Goal: Task Accomplishment & Management: Use online tool/utility

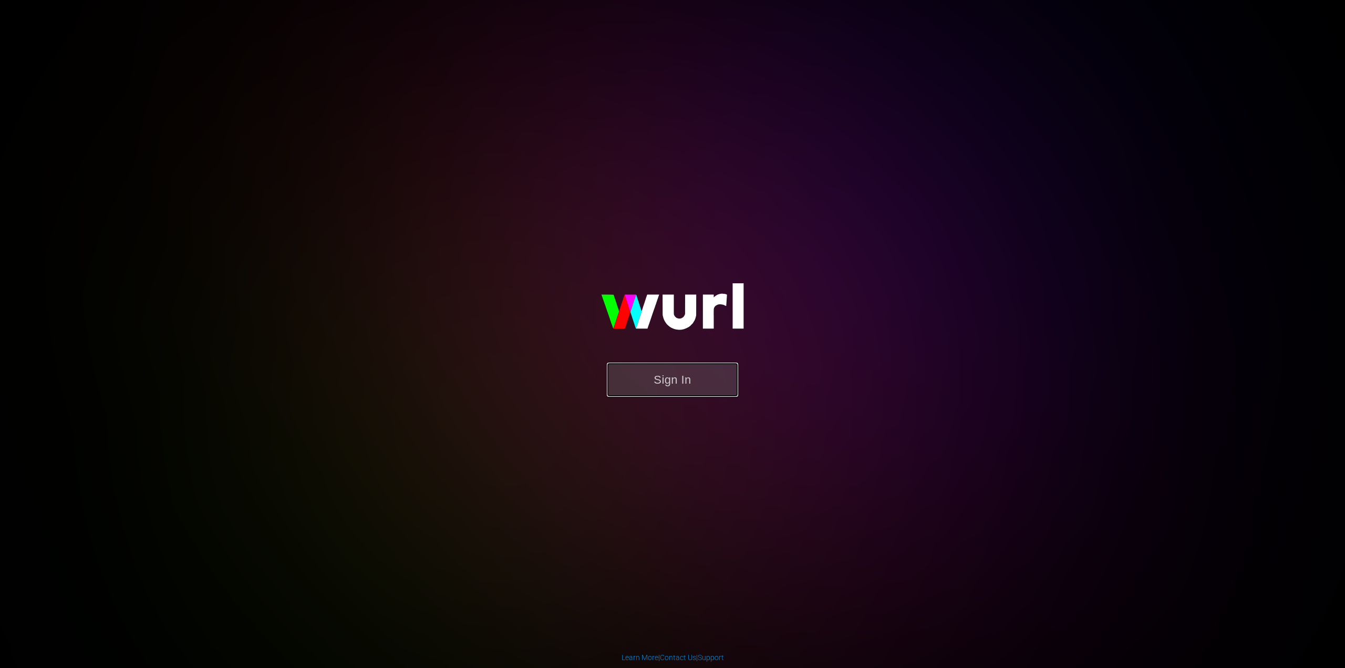
click at [662, 389] on button "Sign In" at bounding box center [672, 380] width 131 height 34
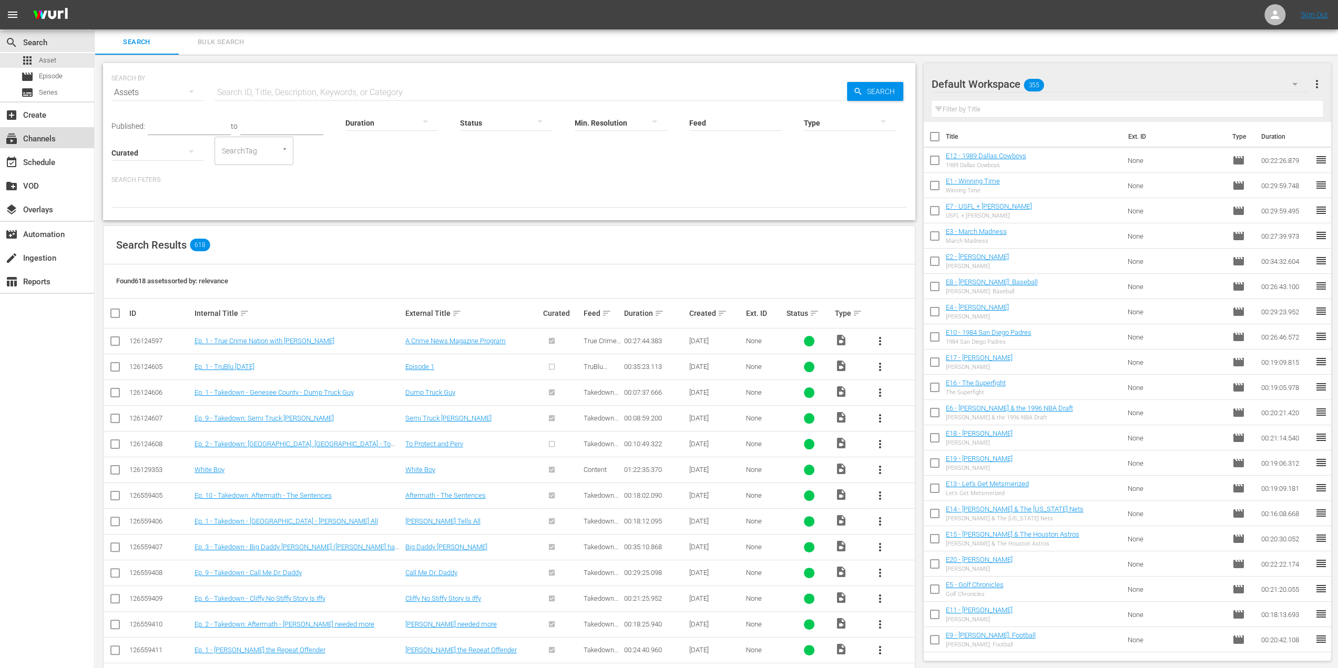
click at [52, 138] on div "subscriptions Channels" at bounding box center [29, 136] width 59 height 9
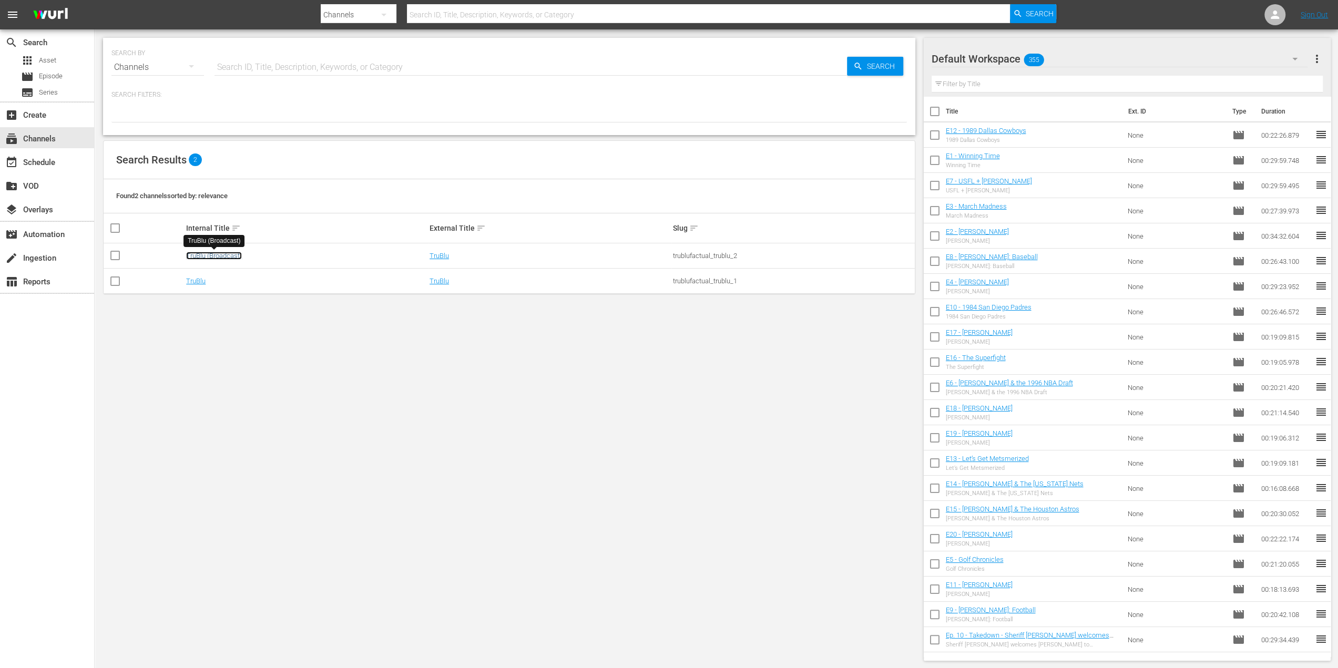
click at [241, 255] on link "TruBlu (Broadcast)" at bounding box center [214, 256] width 56 height 8
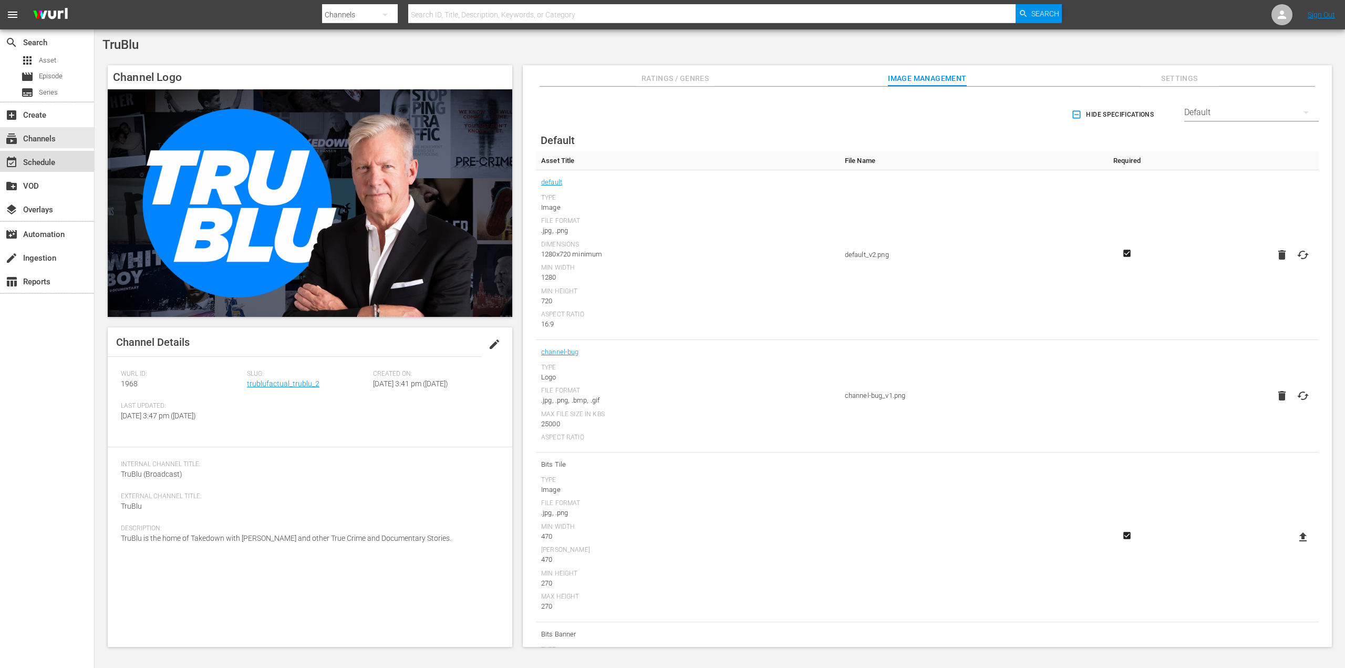
click at [45, 153] on div "event_available Schedule" at bounding box center [47, 161] width 94 height 21
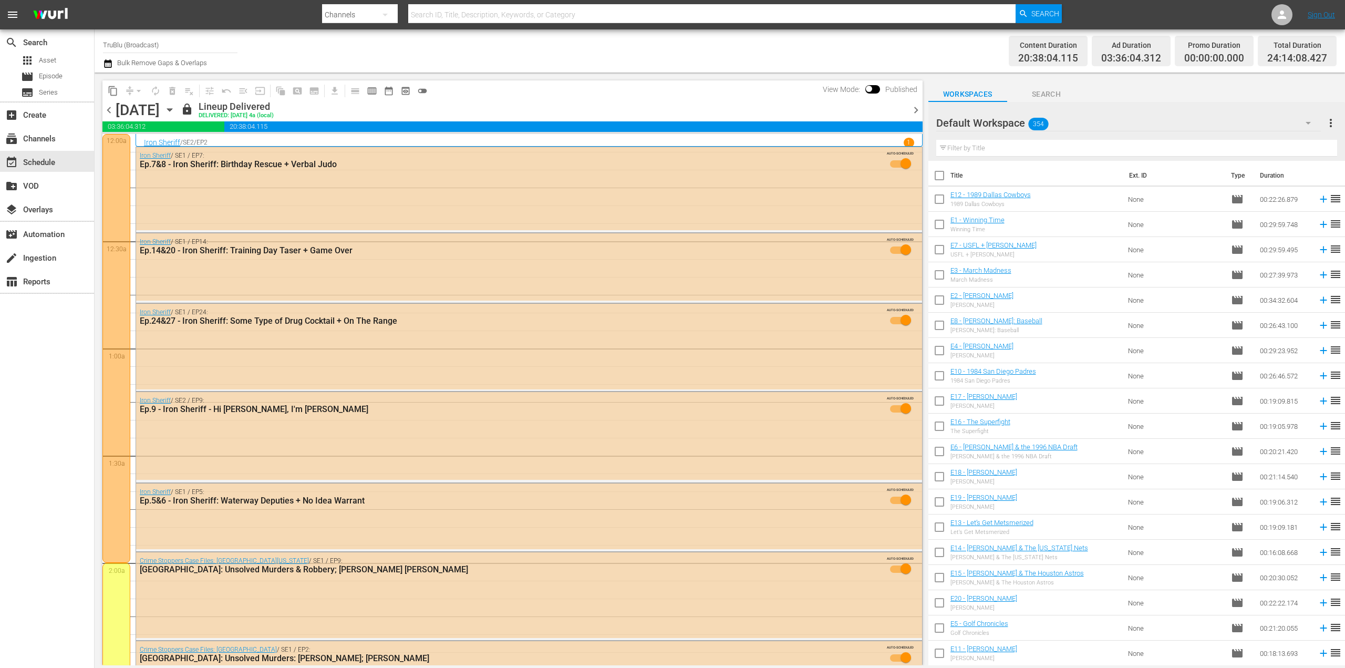
click at [176, 107] on icon "button" at bounding box center [170, 110] width 12 height 12
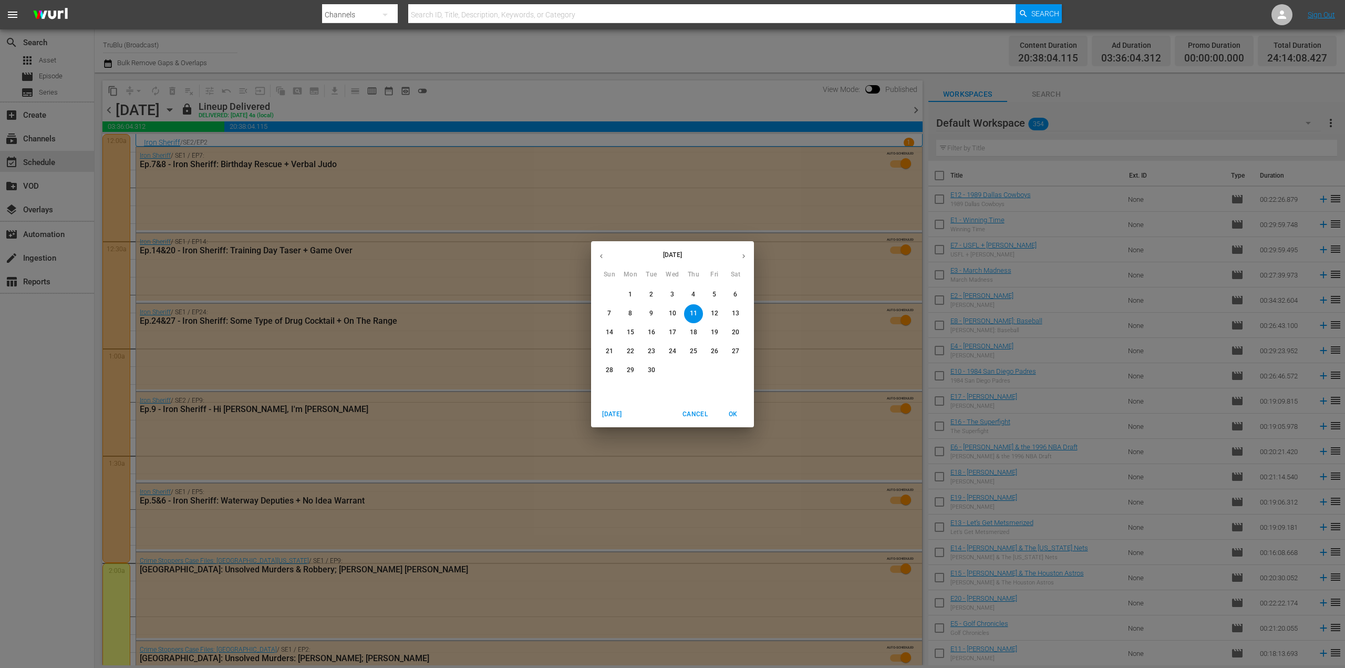
click at [303, 105] on div "[DATE] Sun Mon Tue Wed Thu Fri Sat 31 1 2 3 4 5 6 7 8 9 10 11 12 13 14 15 16 17…" at bounding box center [672, 334] width 1345 height 668
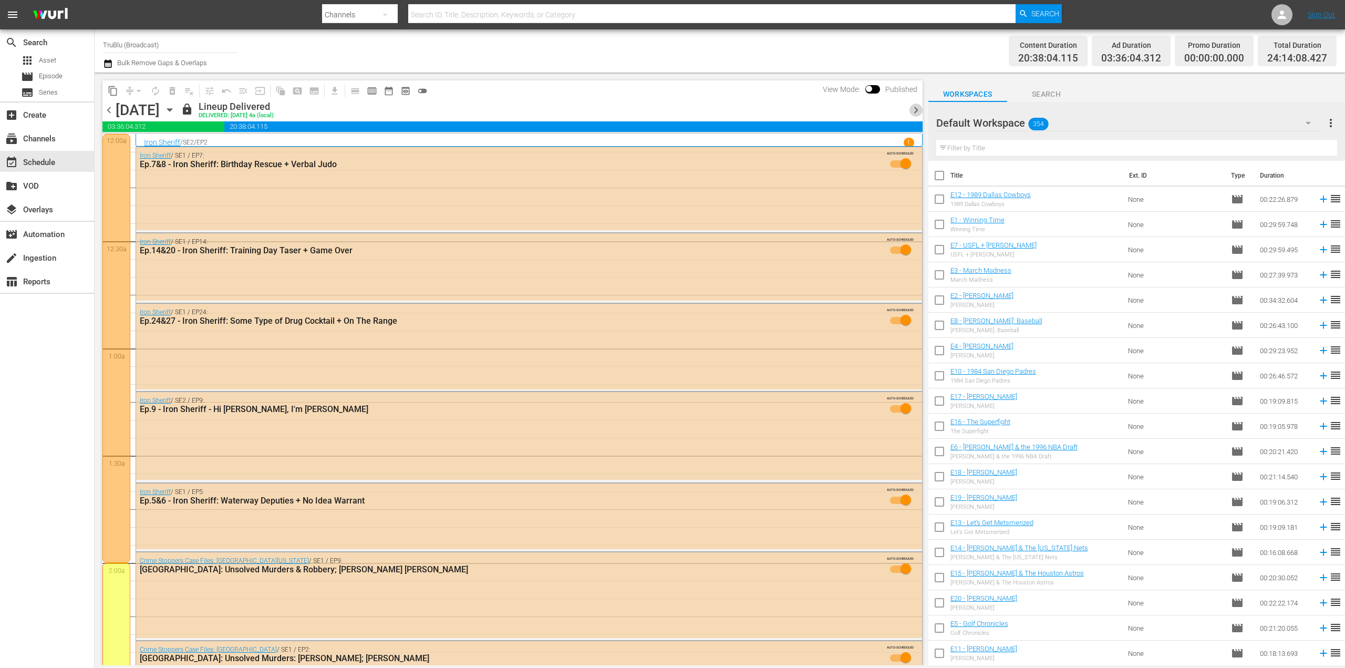
click at [918, 107] on span "chevron_right" at bounding box center [916, 110] width 13 height 13
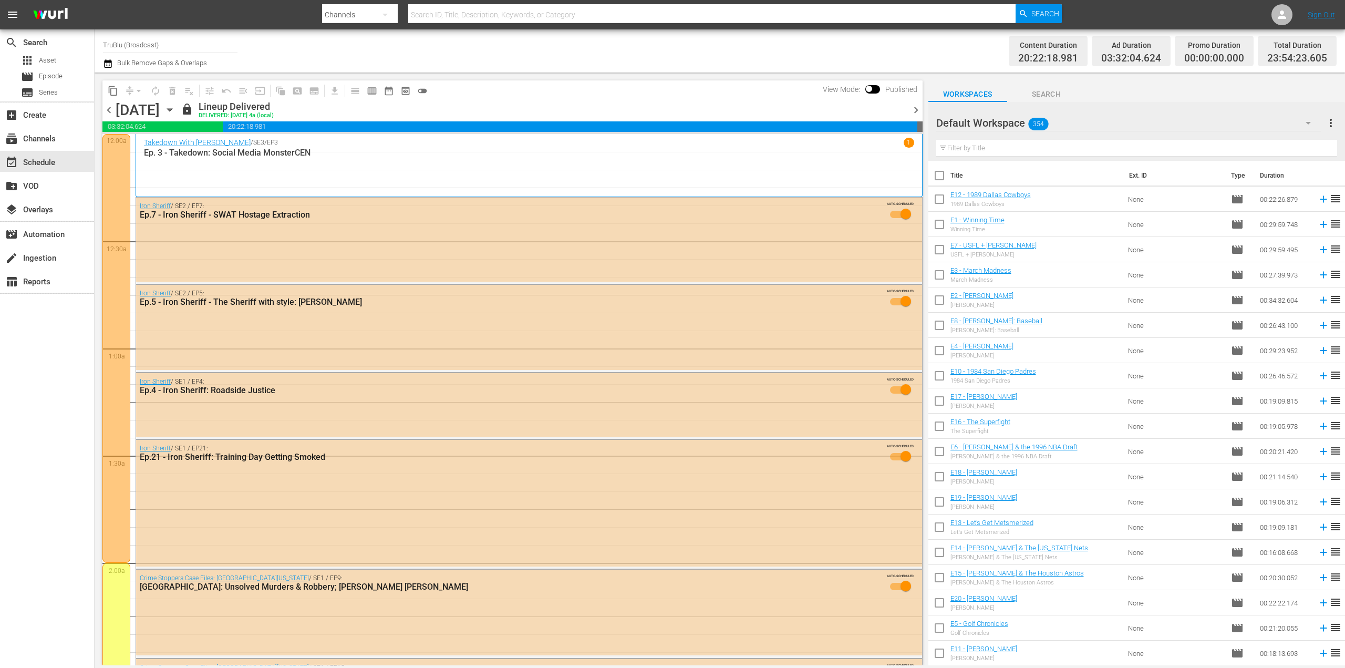
click at [920, 108] on span "chevron_right" at bounding box center [916, 110] width 13 height 13
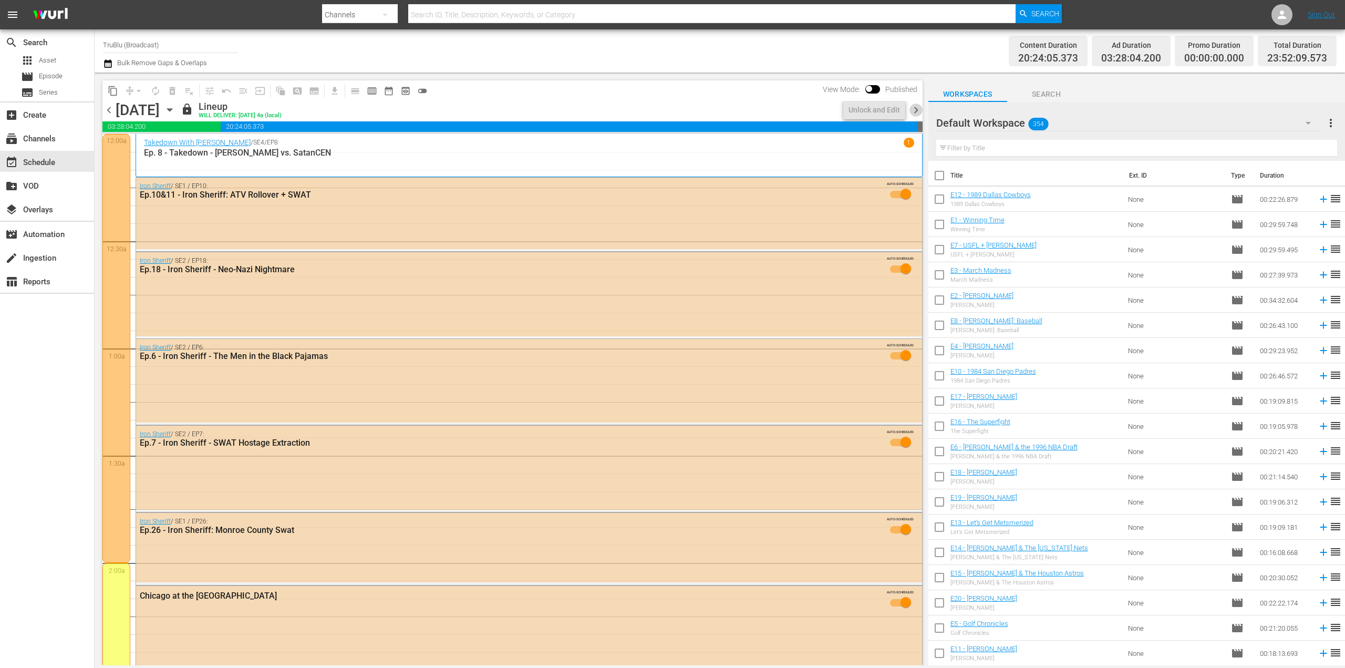
click at [920, 108] on span "chevron_right" at bounding box center [916, 110] width 13 height 13
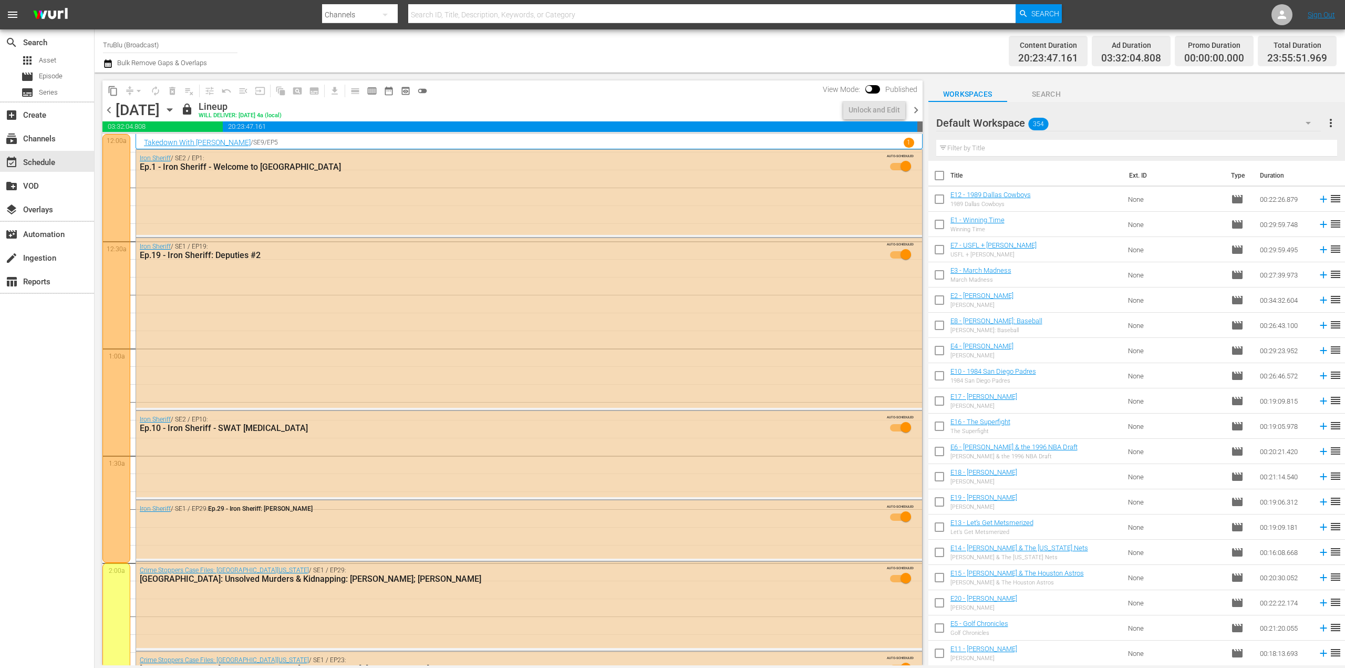
click at [920, 108] on span "chevron_right" at bounding box center [916, 110] width 13 height 13
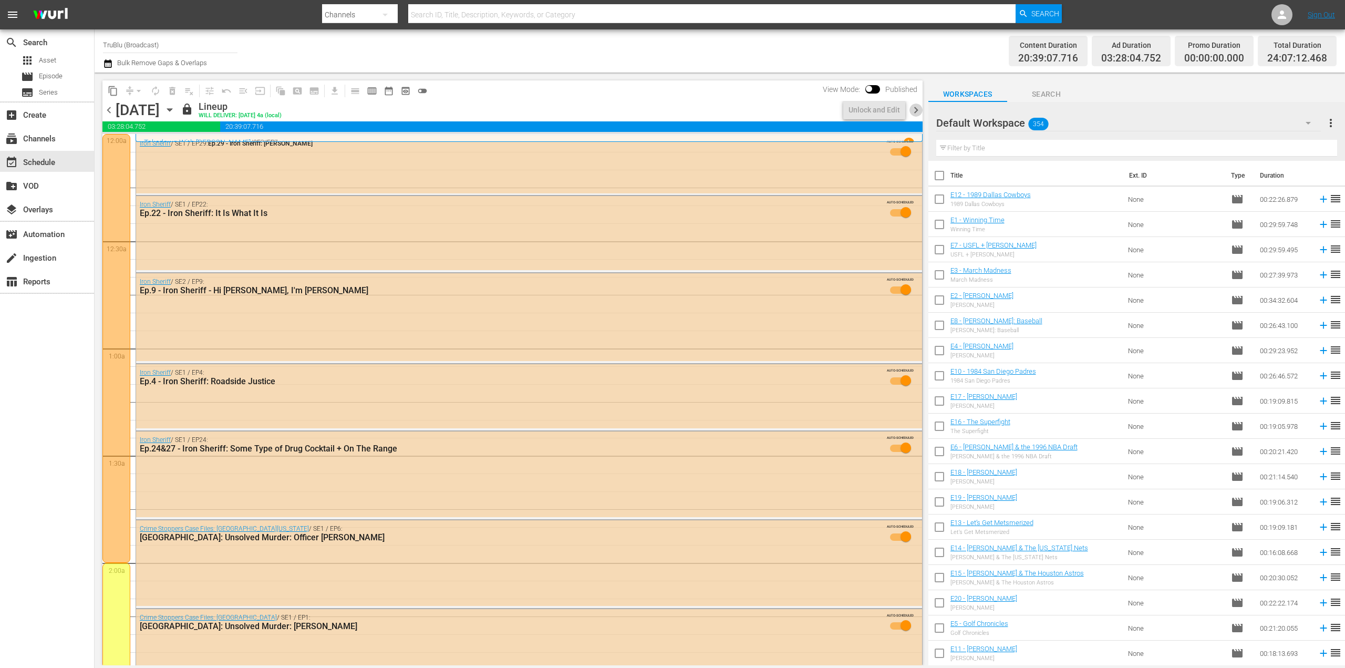
click at [920, 108] on span "chevron_right" at bounding box center [916, 110] width 13 height 13
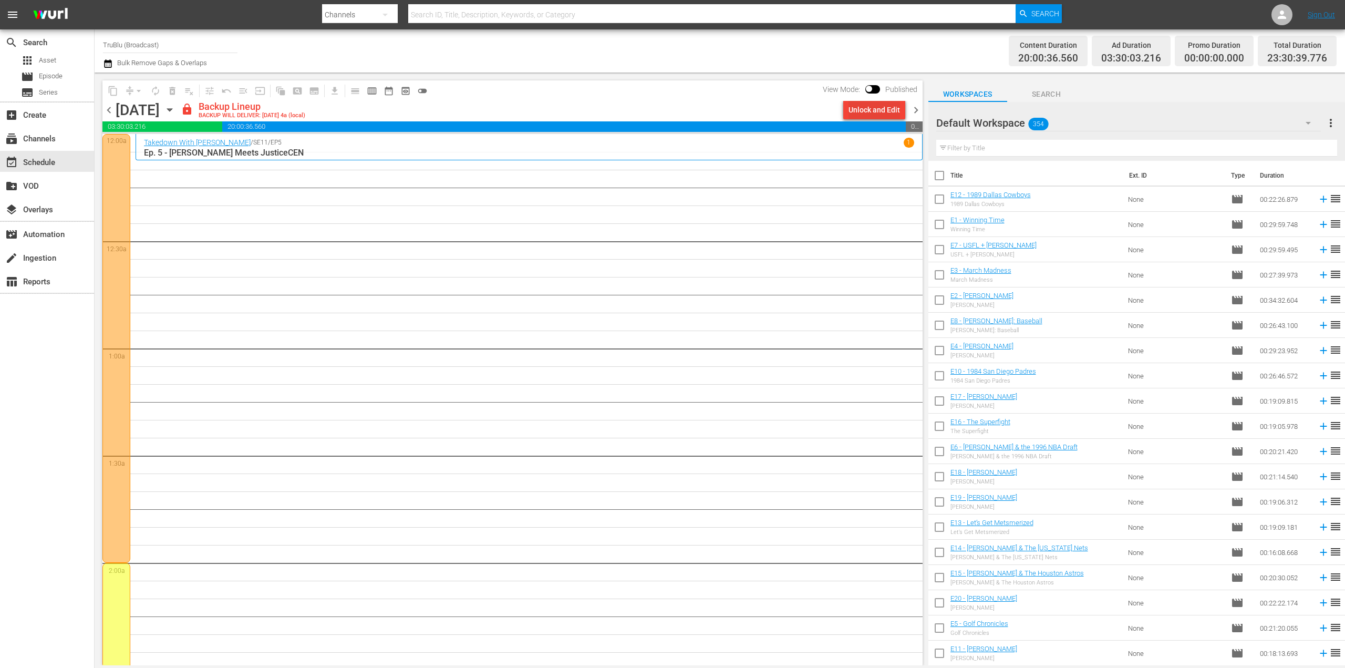
click at [863, 110] on div "Unlock and Edit" at bounding box center [875, 109] width 52 height 19
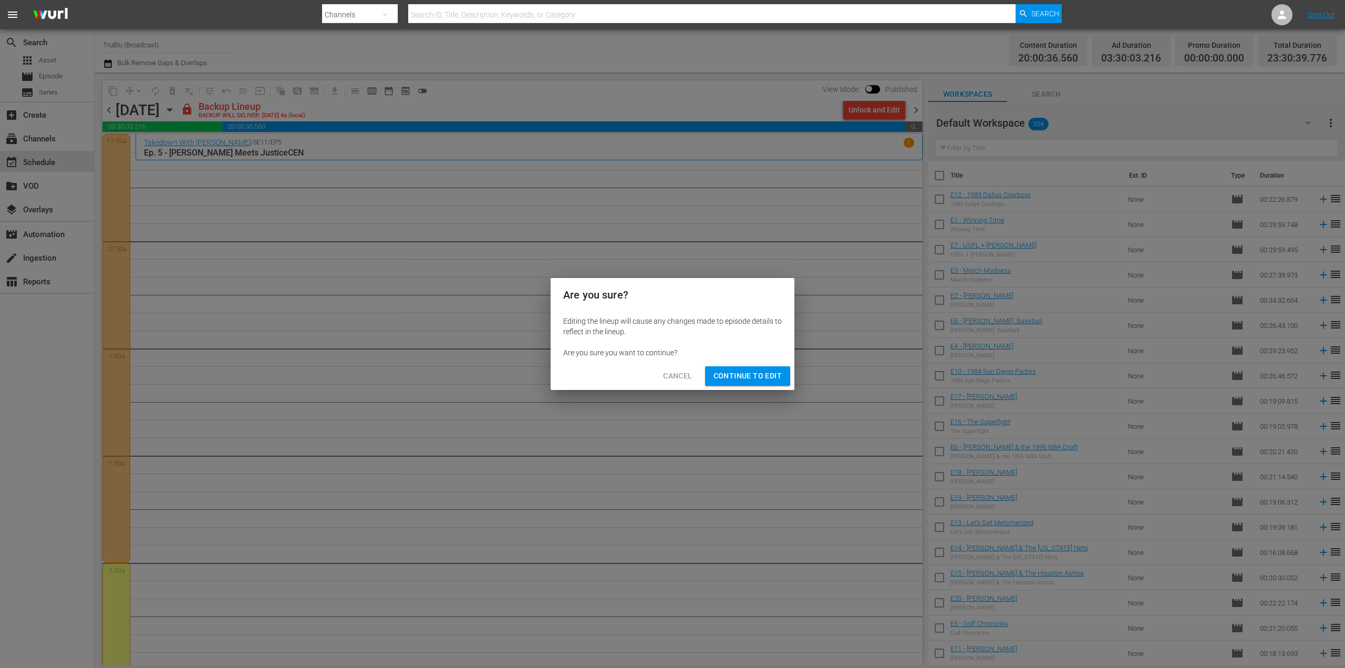
click at [724, 379] on span "Continue to Edit" at bounding box center [748, 375] width 68 height 13
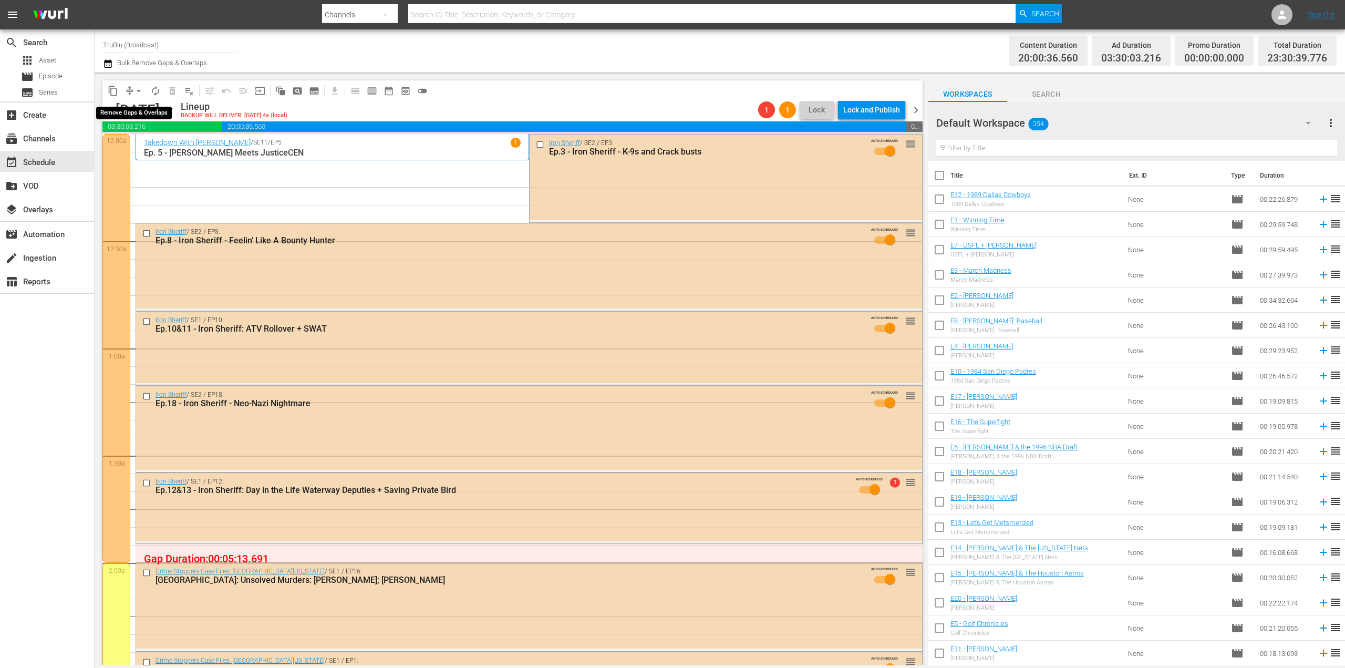
click at [131, 93] on button "arrow_drop_down" at bounding box center [138, 91] width 17 height 17
click at [146, 152] on li "Align to End of Previous Day" at bounding box center [139, 146] width 110 height 17
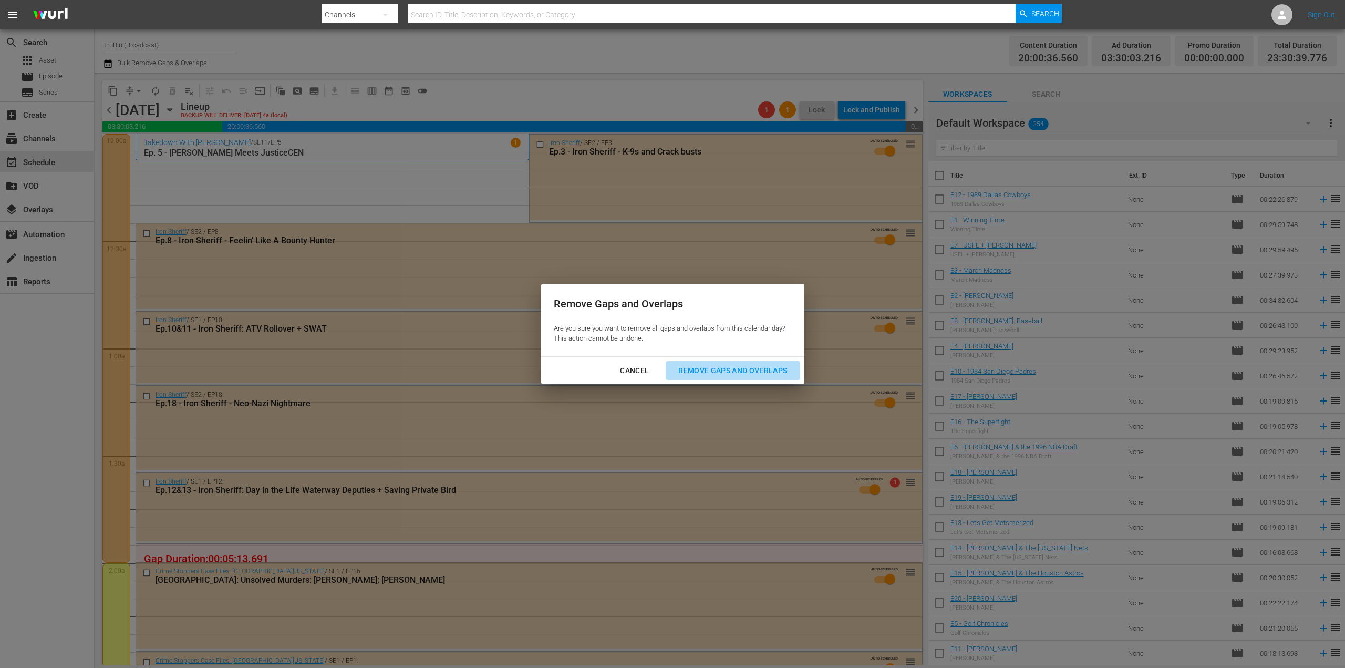
click at [714, 371] on div "Remove Gaps and Overlaps" at bounding box center [733, 370] width 126 height 13
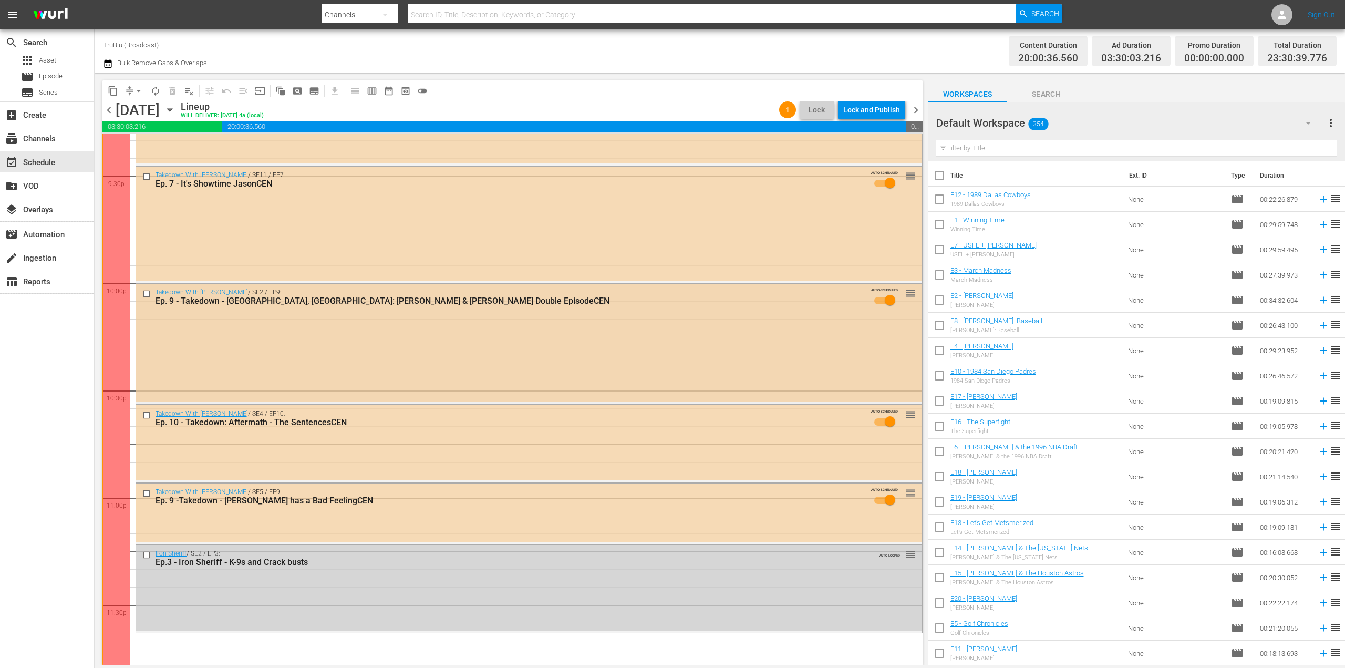
scroll to position [4614, 0]
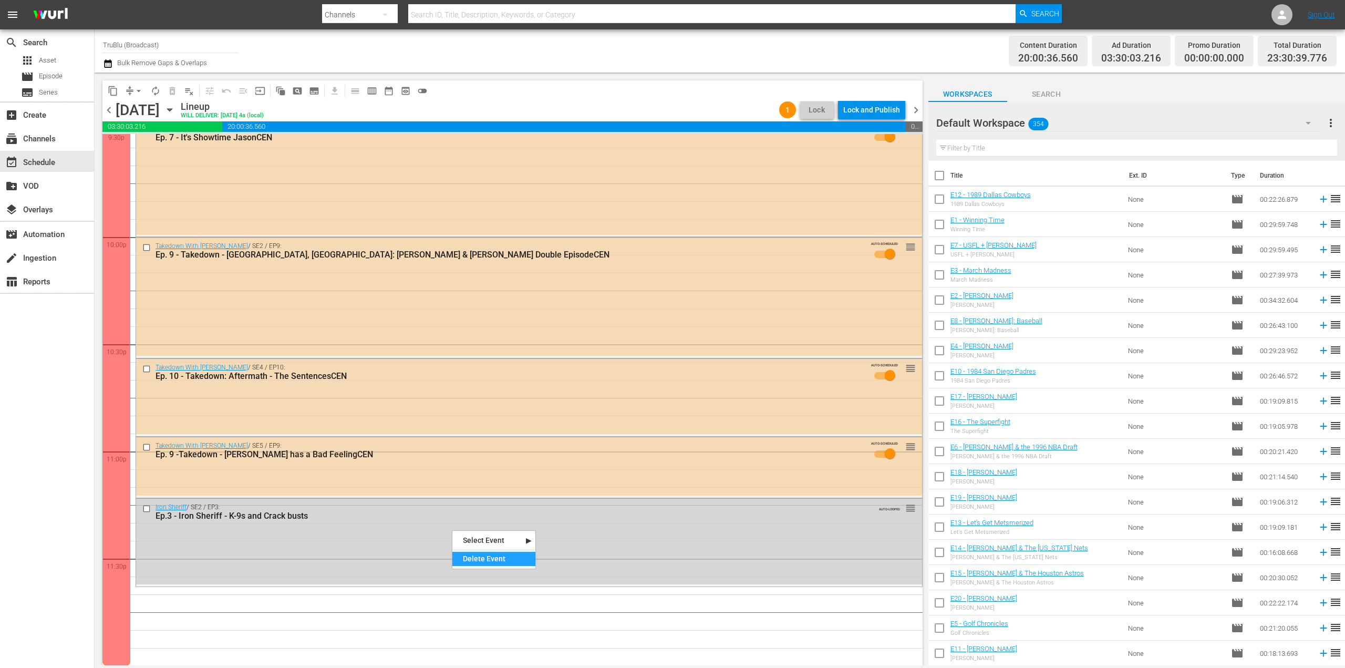
click at [471, 563] on div "Delete Event" at bounding box center [493, 559] width 83 height 14
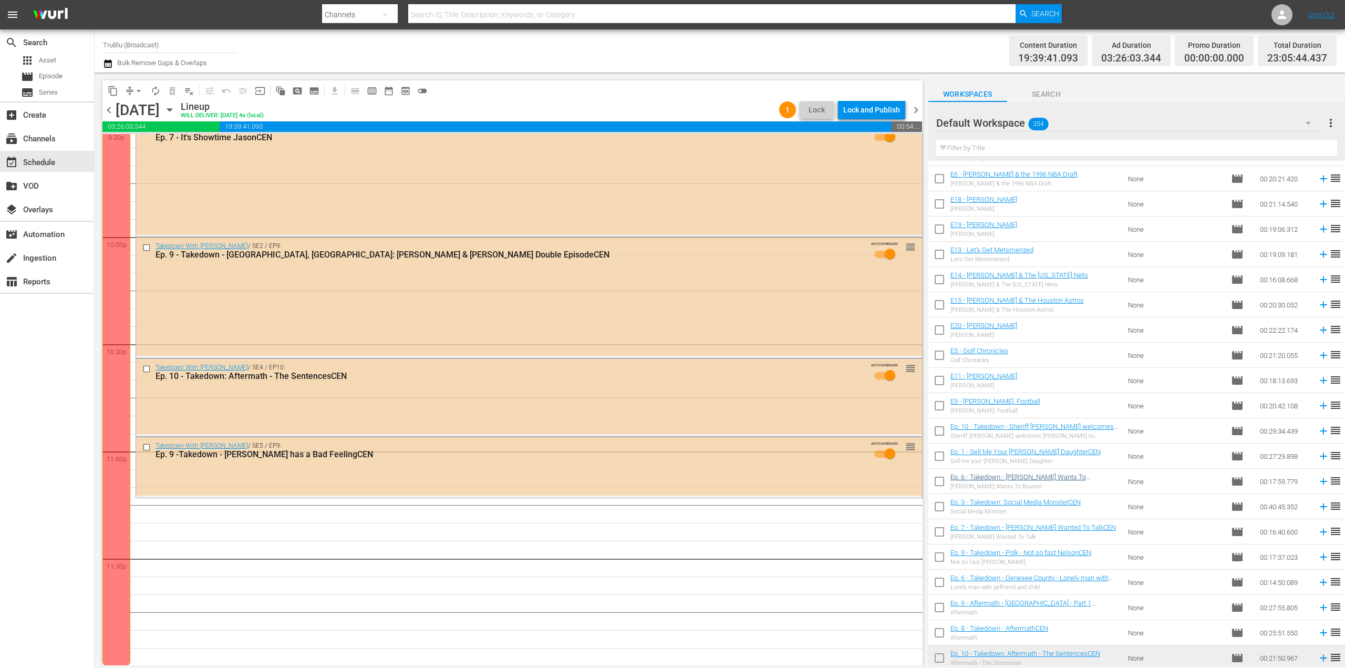
scroll to position [301, 0]
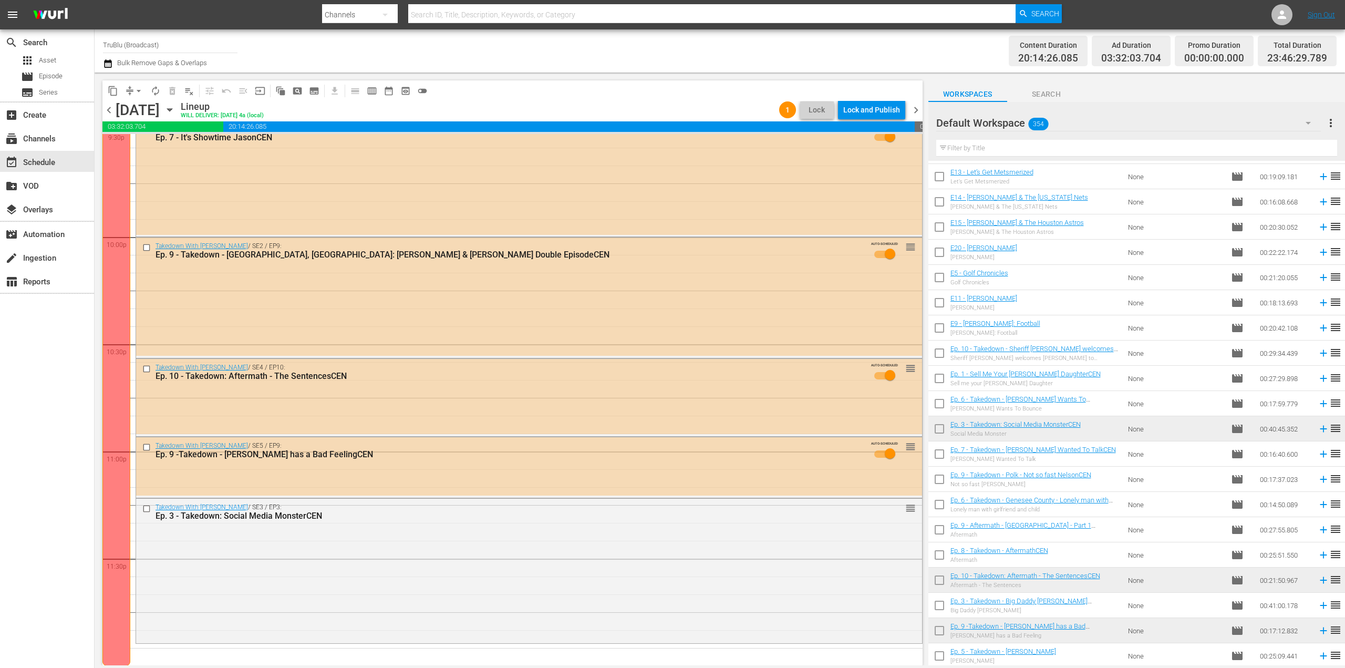
scroll to position [354, 0]
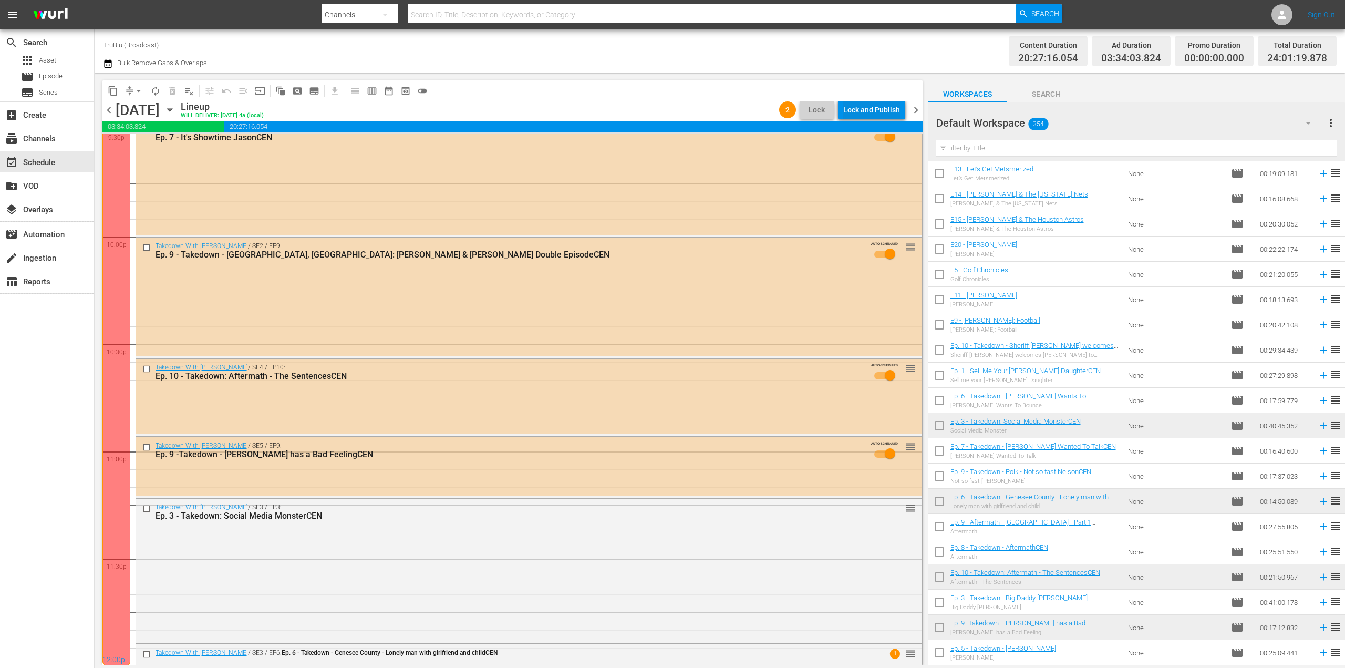
click at [880, 111] on div "Lock and Publish" at bounding box center [872, 109] width 57 height 19
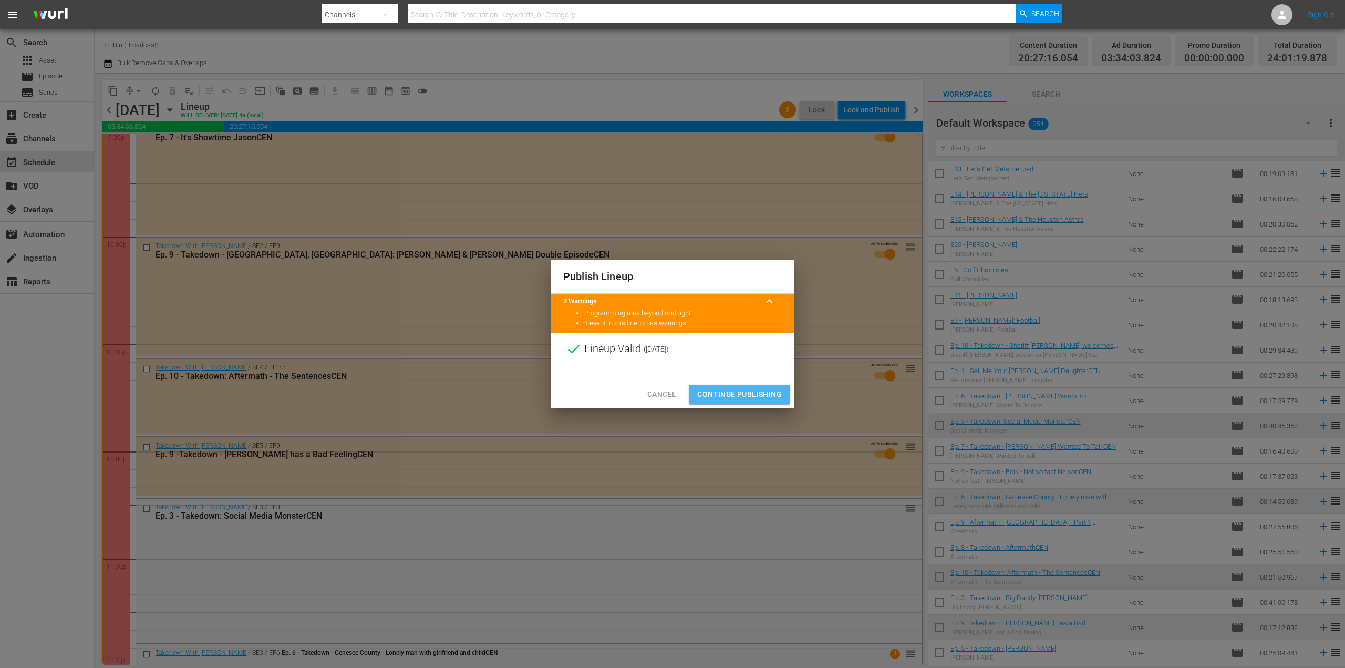
click at [770, 393] on span "Continue Publishing" at bounding box center [739, 394] width 85 height 13
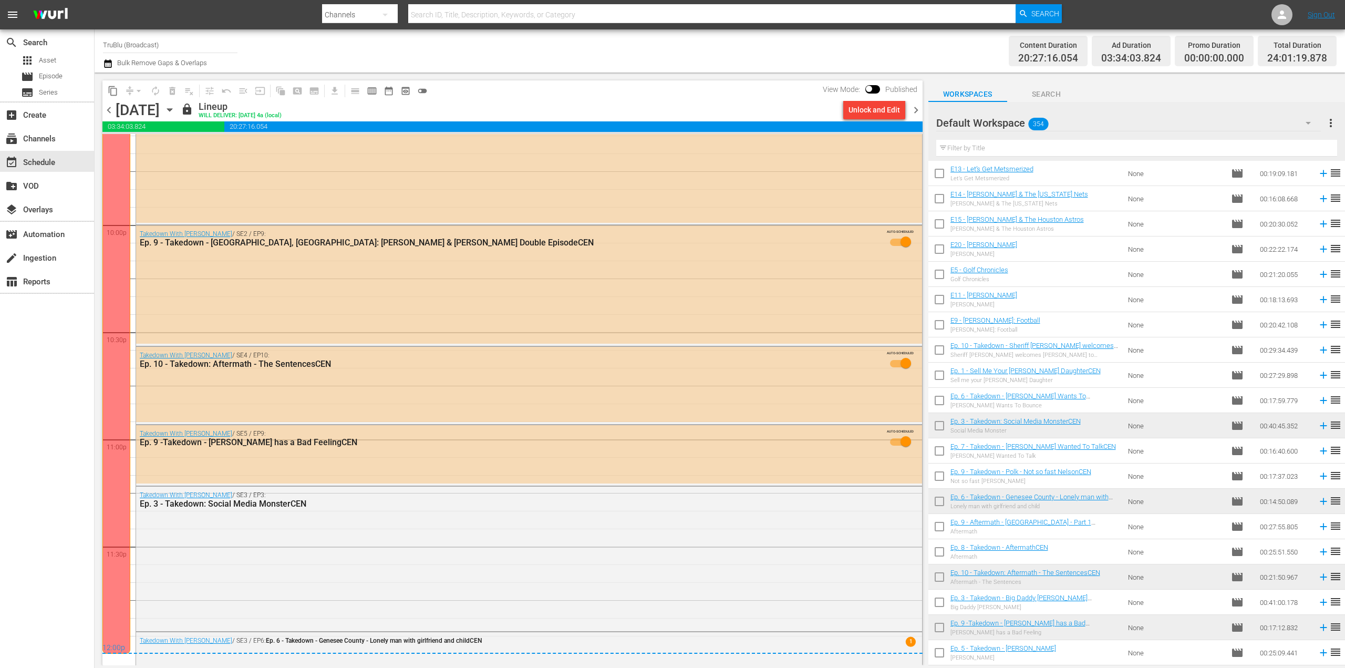
scroll to position [4645, 0]
